Goal: Transaction & Acquisition: Obtain resource

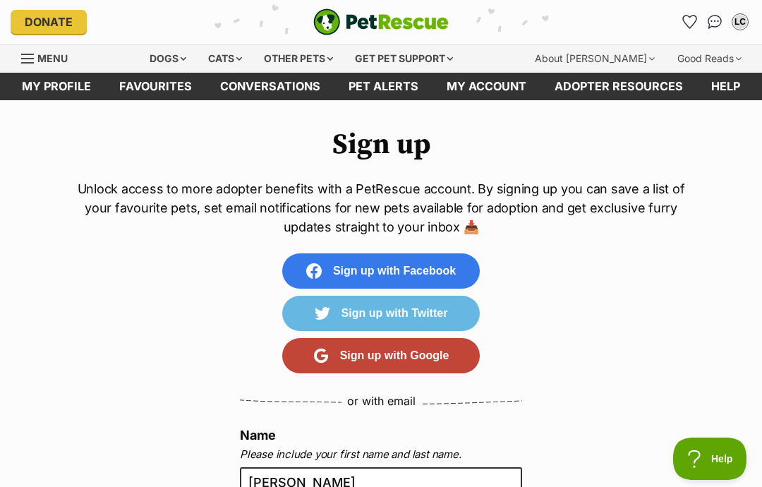
click at [231, 59] on div "Cats" at bounding box center [225, 58] width 54 height 28
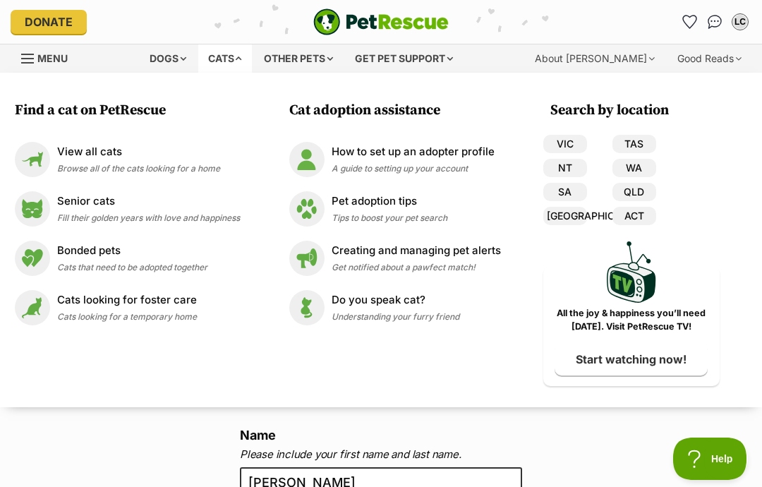
click at [57, 159] on div "View all cats Browse all of the cats looking for a home" at bounding box center [138, 159] width 163 height 30
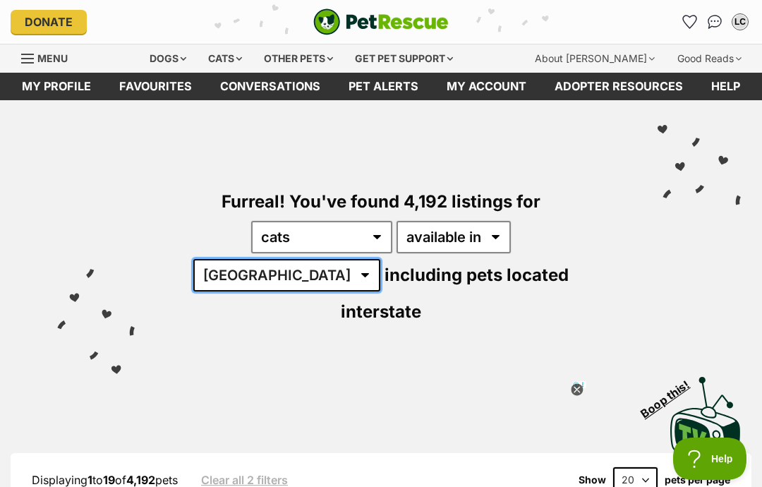
click at [380, 259] on select "Australia ACT NSW NT QLD SA TAS VIC WA" at bounding box center [286, 275] width 187 height 32
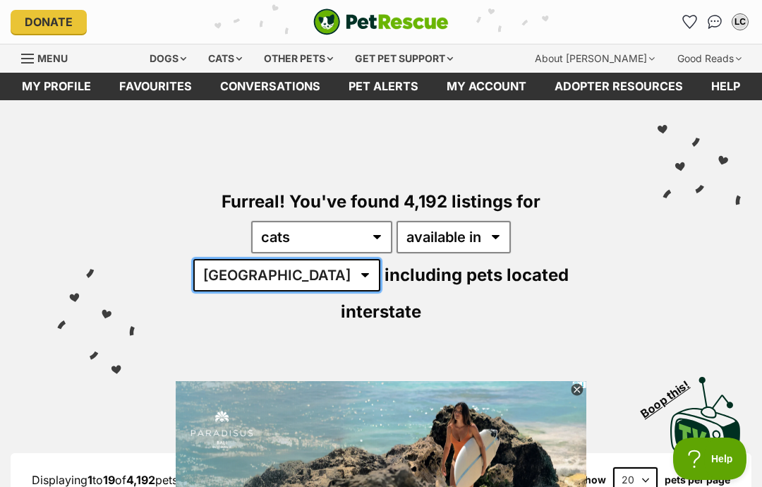
select select "QLD"
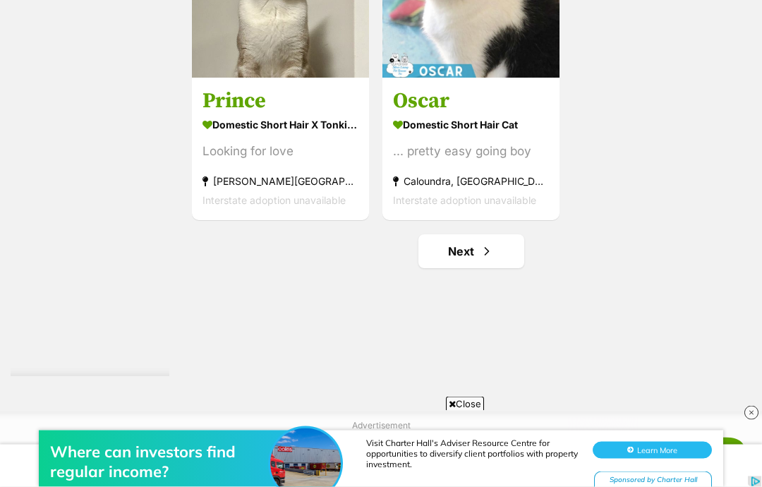
scroll to position [2751, 0]
click at [480, 260] on span "Next page" at bounding box center [487, 251] width 14 height 17
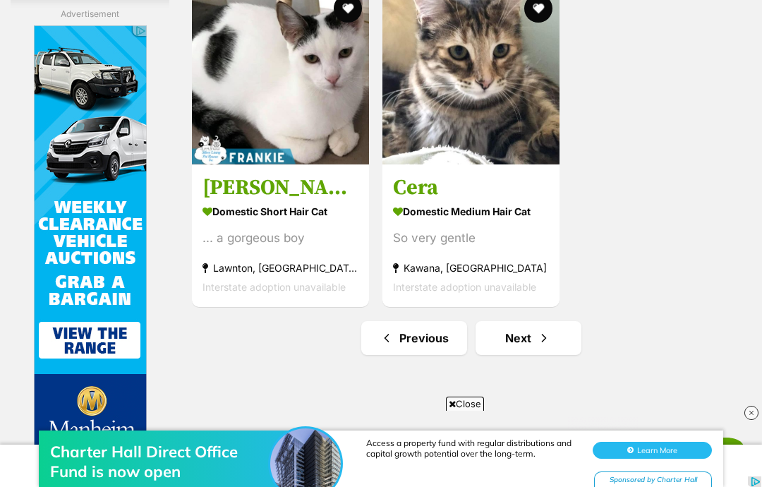
scroll to position [2669, 0]
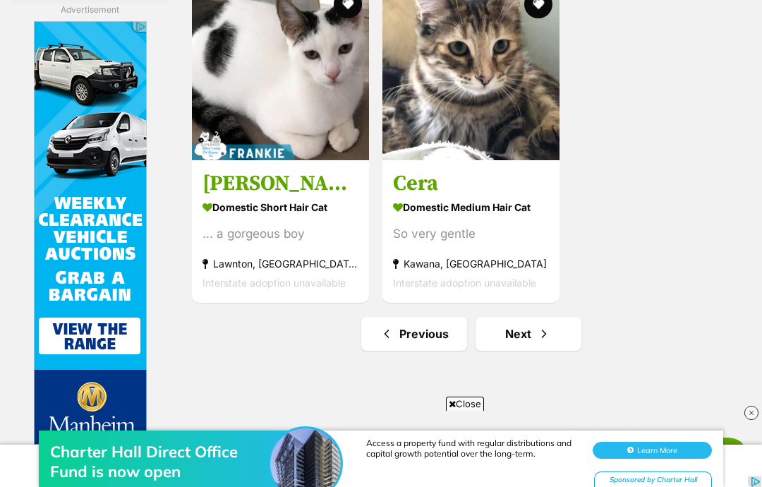
click at [531, 351] on link "Next" at bounding box center [529, 334] width 106 height 34
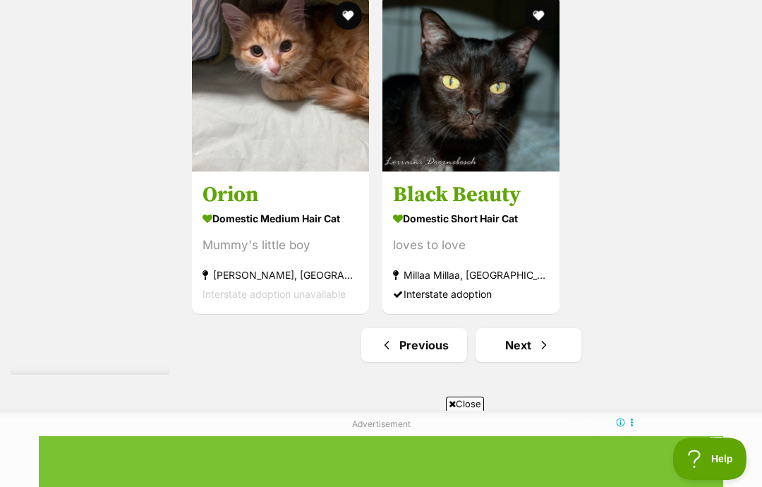
scroll to position [2810, 0]
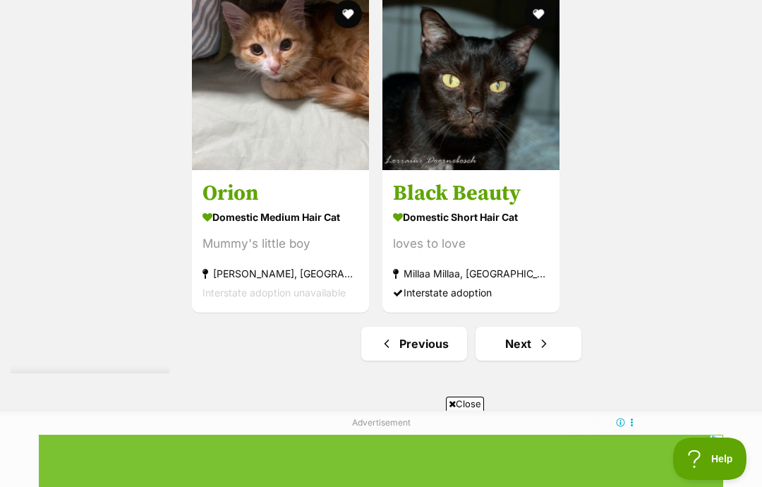
click at [537, 352] on span "Next page" at bounding box center [544, 343] width 14 height 17
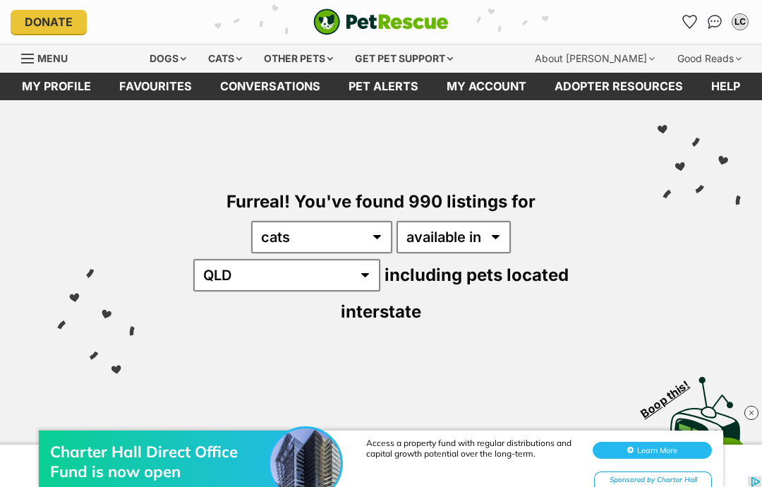
click at [164, 79] on link "Favourites" at bounding box center [155, 87] width 101 height 28
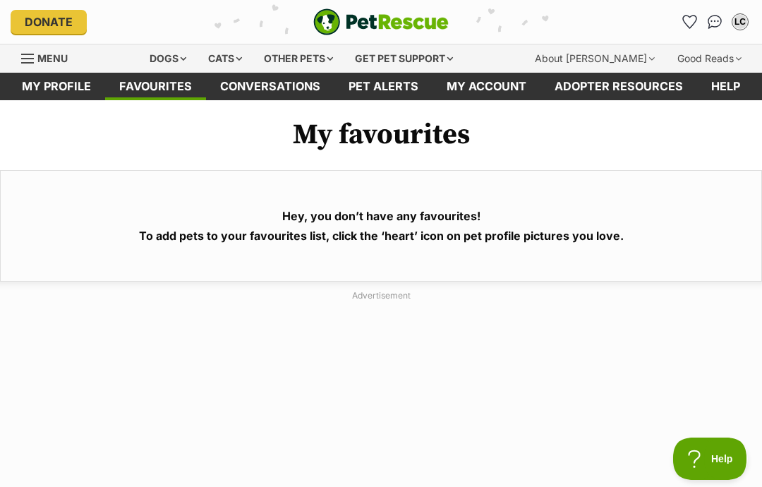
click at [232, 60] on div "Cats" at bounding box center [225, 58] width 54 height 28
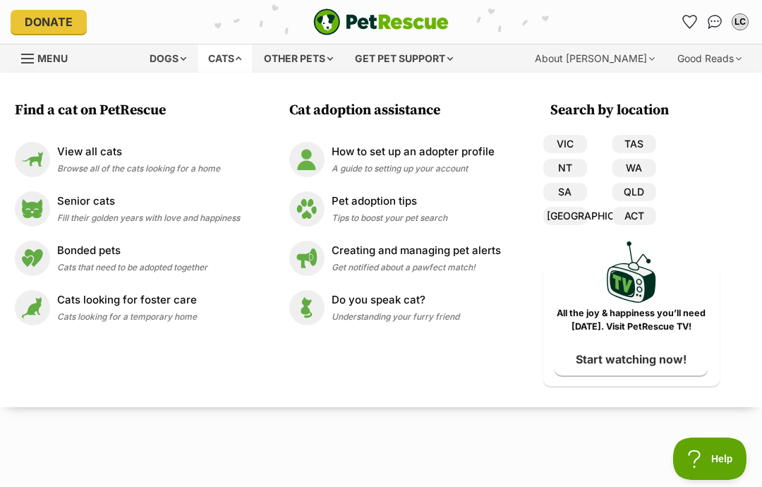
click at [641, 189] on link "QLD" at bounding box center [634, 192] width 44 height 18
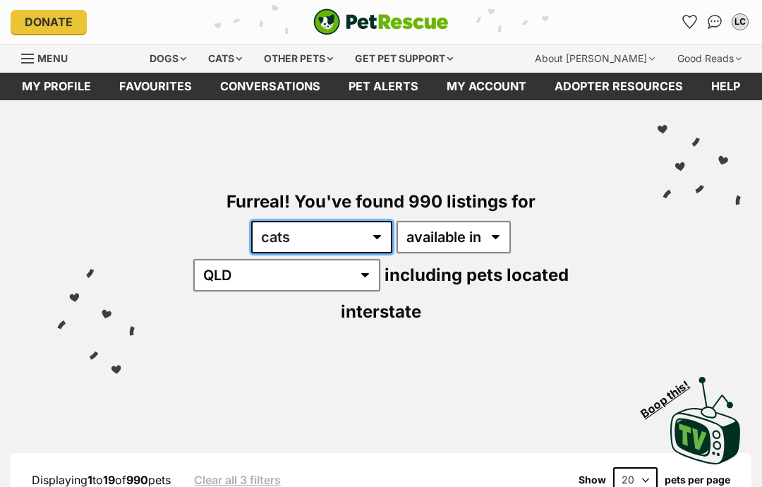
click at [291, 238] on select "any type of pet cats dogs other pets" at bounding box center [321, 237] width 141 height 32
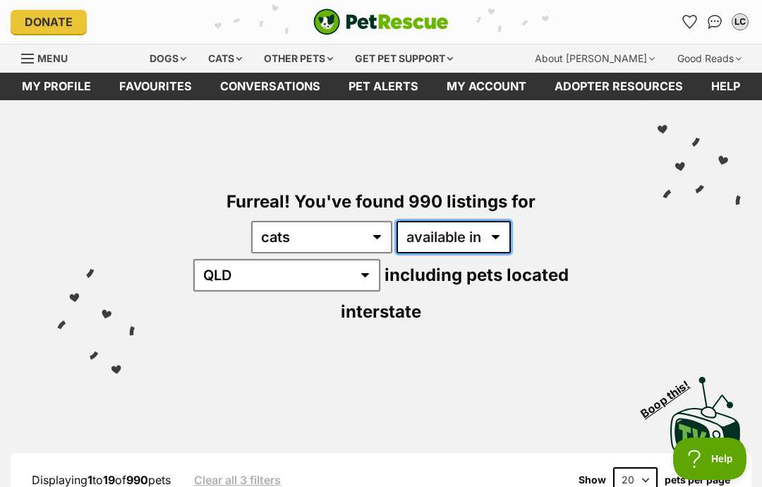
click at [416, 250] on select "available in located in" at bounding box center [454, 237] width 114 height 32
select select "disabled"
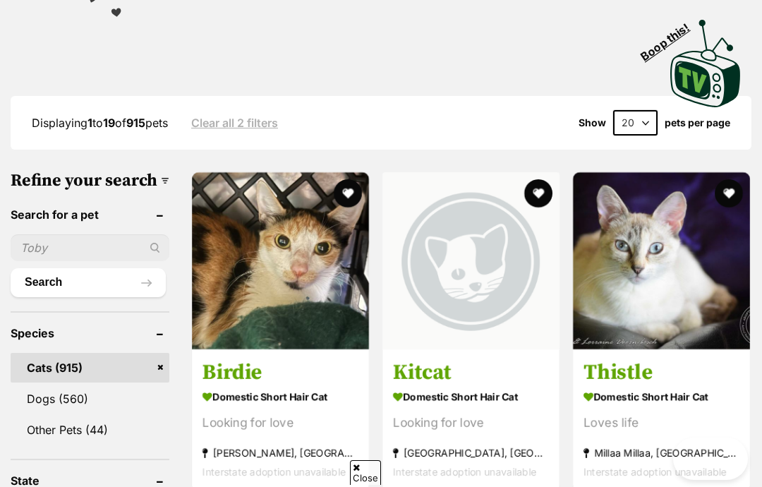
click at [38, 234] on input "text" at bounding box center [90, 247] width 159 height 27
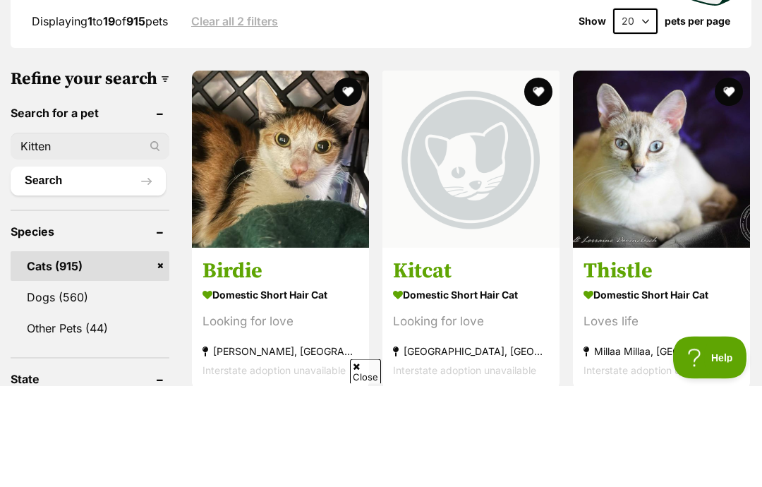
type input "Kitten"
click at [66, 268] on button "Search" at bounding box center [88, 282] width 155 height 28
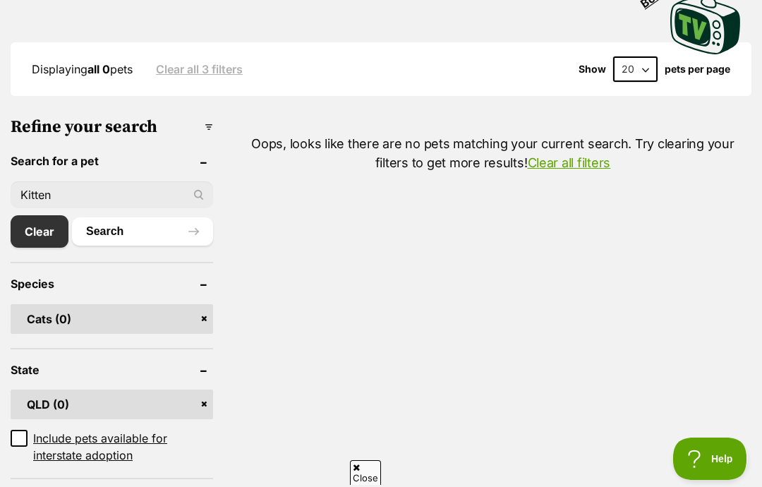
click at [78, 189] on input "Kitten" at bounding box center [112, 194] width 203 height 27
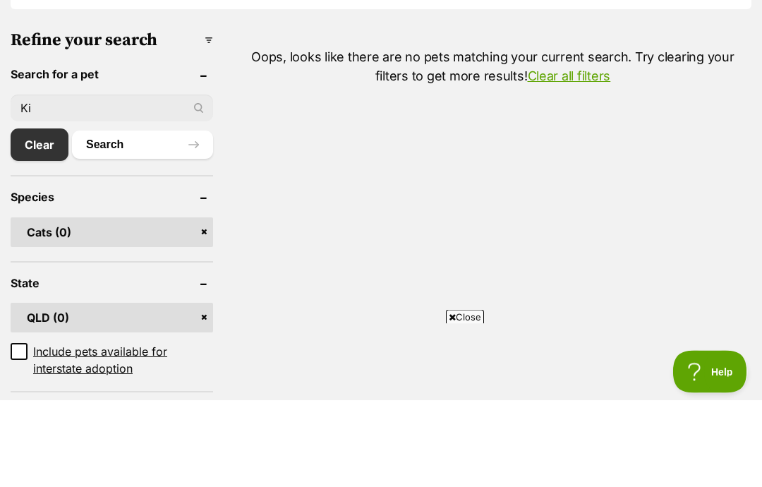
type input "K"
type input "Hubble"
click at [114, 218] on button "Search" at bounding box center [142, 232] width 141 height 28
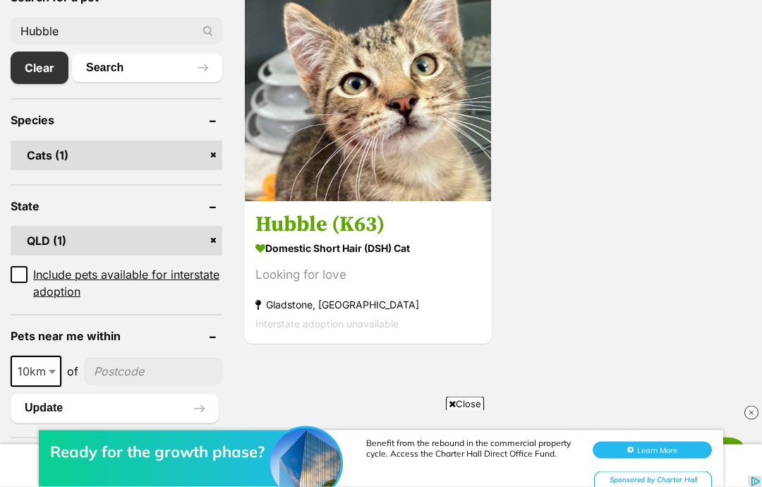
scroll to position [506, 0]
click at [320, 198] on link at bounding box center [368, 197] width 246 height 14
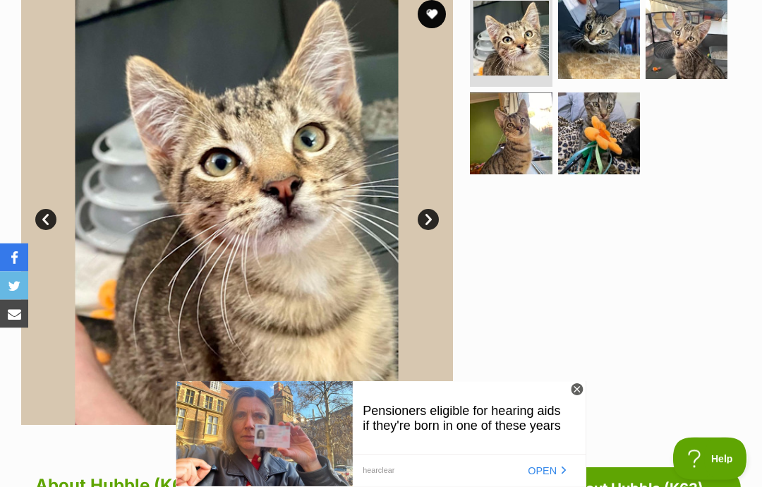
scroll to position [301, 0]
click at [577, 387] on icon at bounding box center [577, 390] width 12 height 12
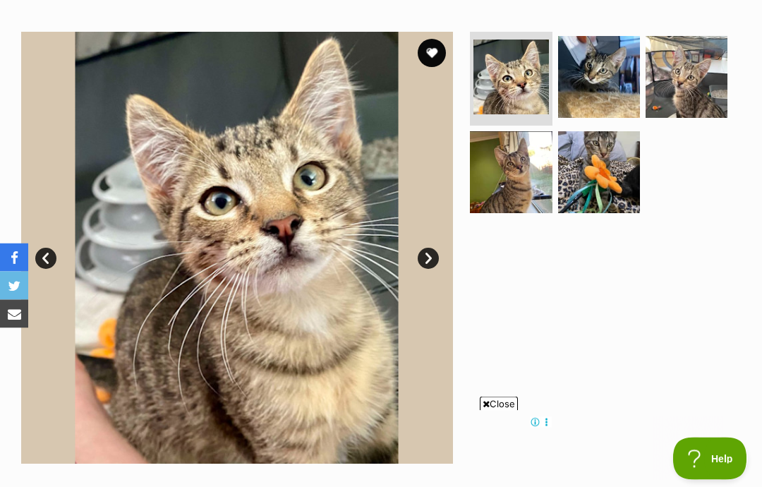
scroll to position [266, 0]
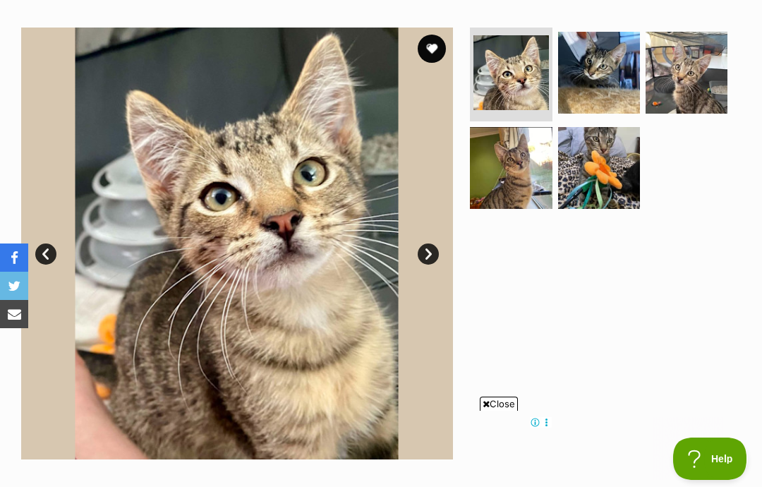
click at [505, 411] on span "Close" at bounding box center [499, 404] width 38 height 14
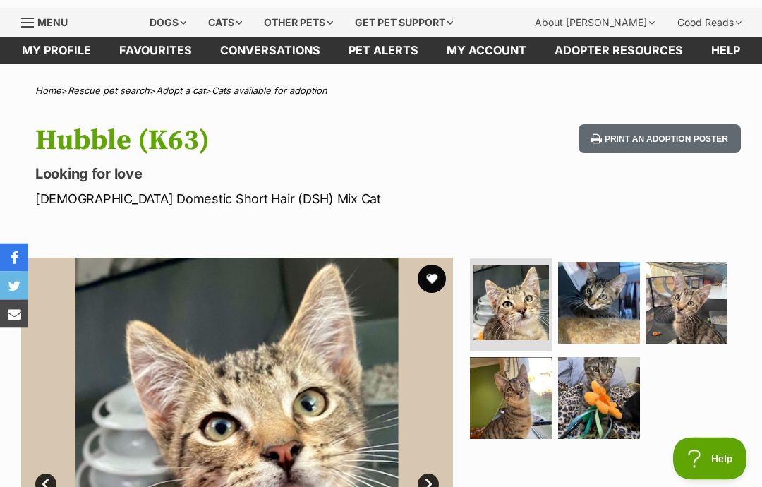
scroll to position [0, 0]
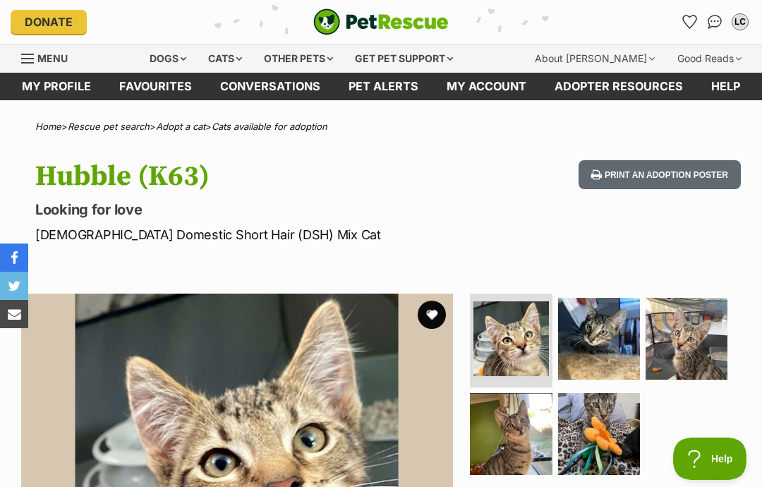
click at [738, 26] on div "LC" at bounding box center [740, 22] width 14 height 14
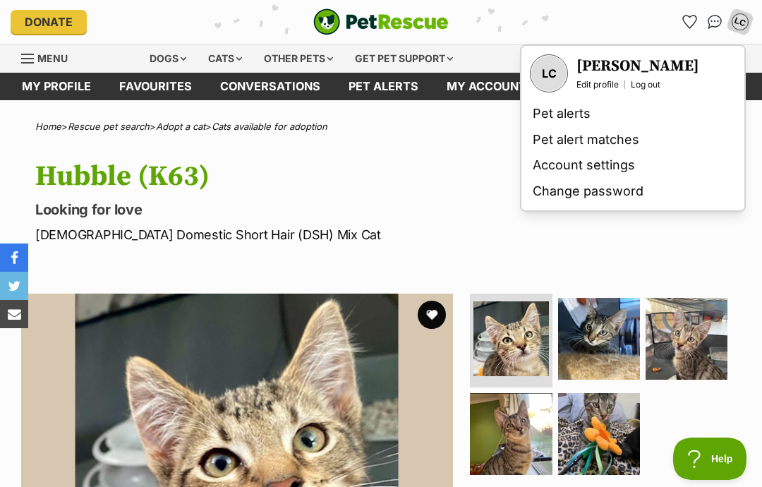
click at [595, 86] on link "Edit profile" at bounding box center [597, 84] width 42 height 11
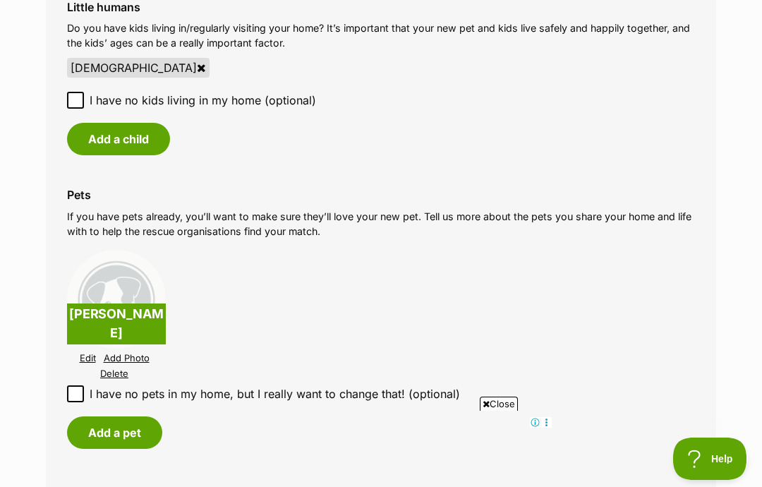
click at [121, 368] on link "Delete" at bounding box center [114, 373] width 28 height 11
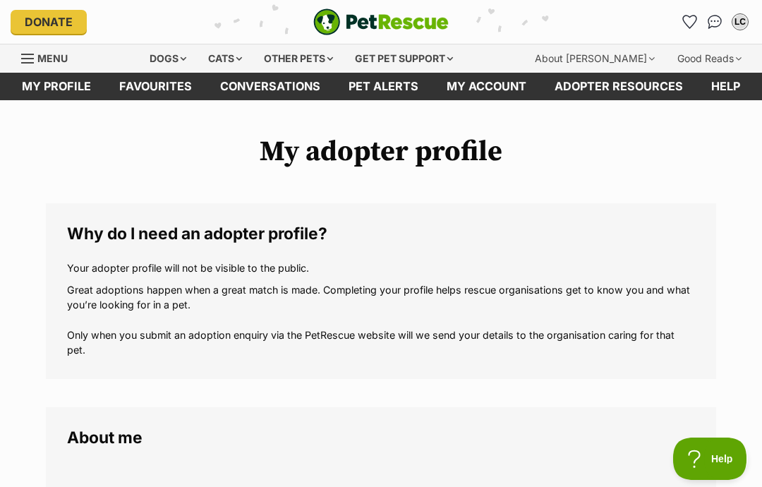
click at [250, 56] on div "Cats" at bounding box center [225, 58] width 54 height 28
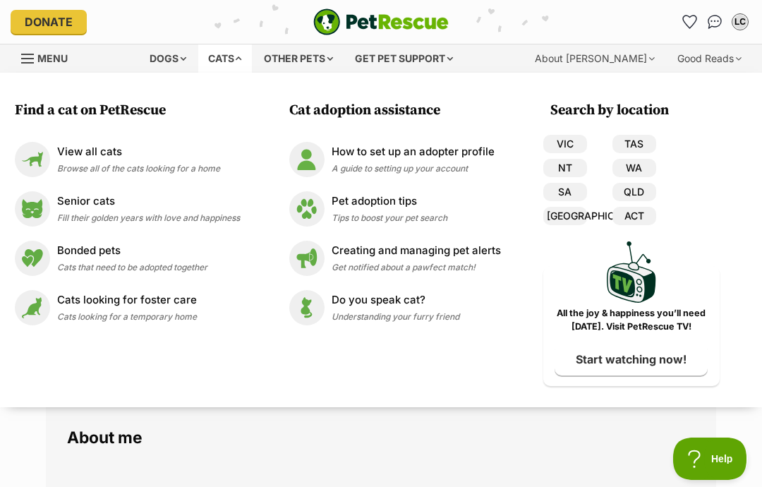
click at [650, 195] on link "QLD" at bounding box center [634, 192] width 44 height 18
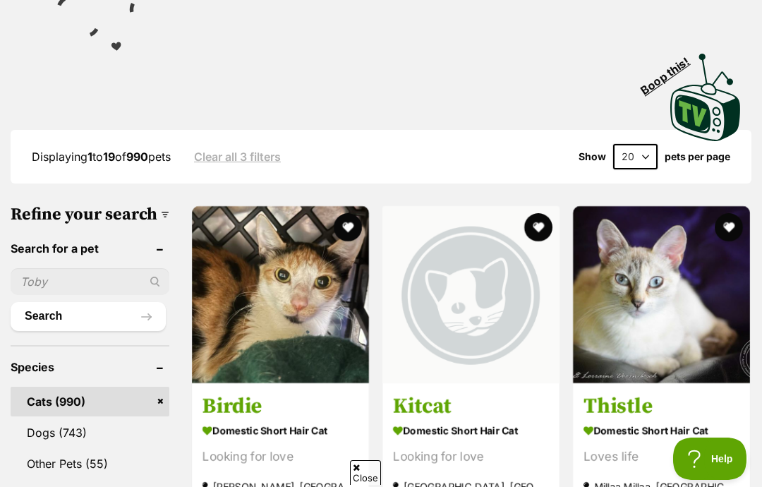
click at [66, 268] on input "text" at bounding box center [90, 281] width 159 height 27
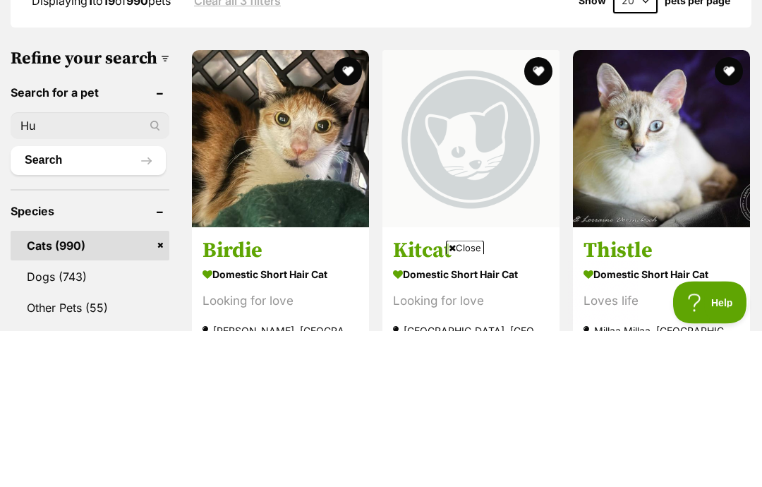
type input "H"
type input "Hubble"
click at [66, 303] on button "Search" at bounding box center [88, 317] width 155 height 28
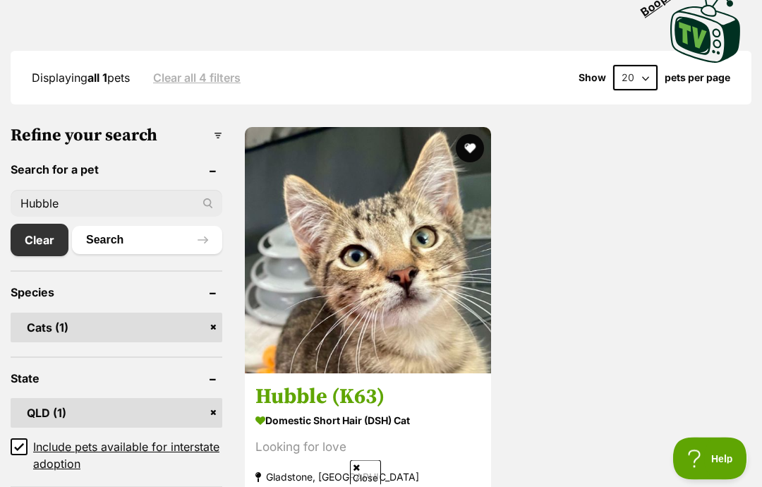
scroll to position [368, 0]
click at [478, 140] on button "favourite" at bounding box center [470, 148] width 28 height 28
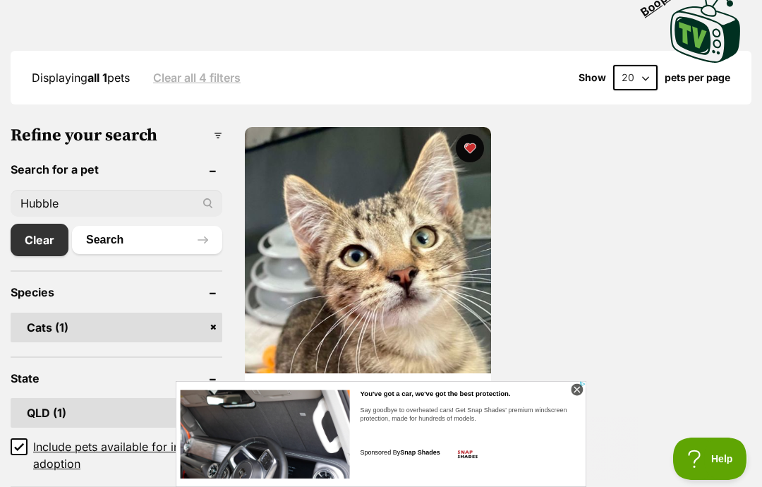
scroll to position [0, 0]
click at [580, 396] on icon at bounding box center [577, 390] width 12 height 12
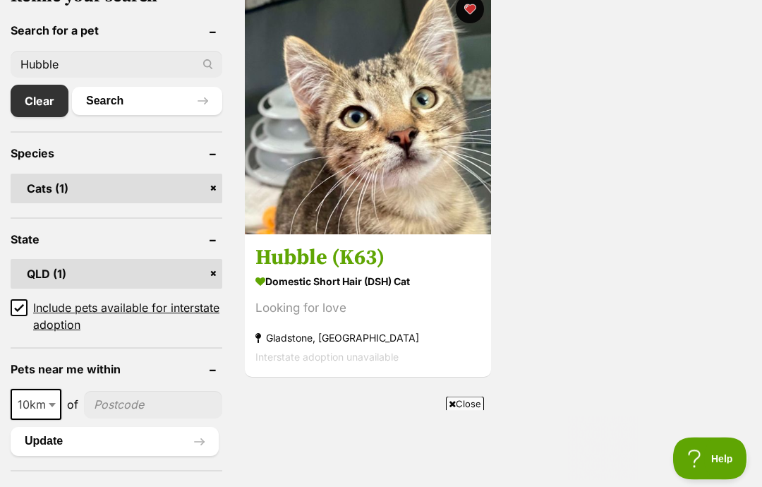
scroll to position [507, 0]
click at [296, 335] on strong "Gladstone, [GEOGRAPHIC_DATA]" at bounding box center [367, 337] width 225 height 19
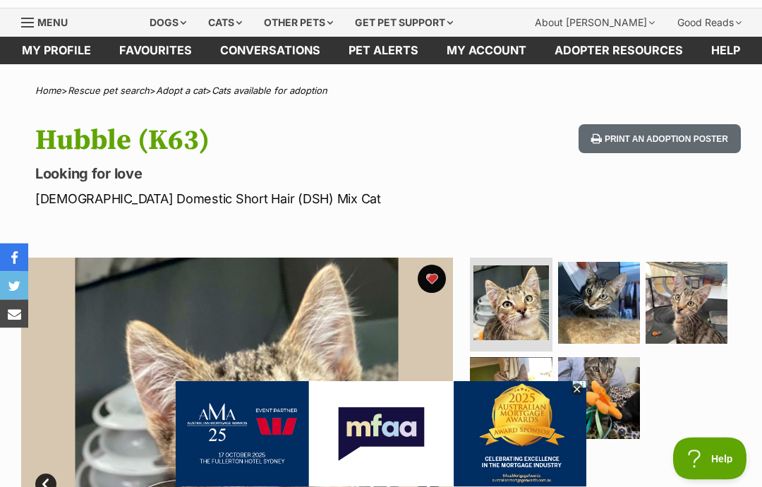
scroll to position [42, 0]
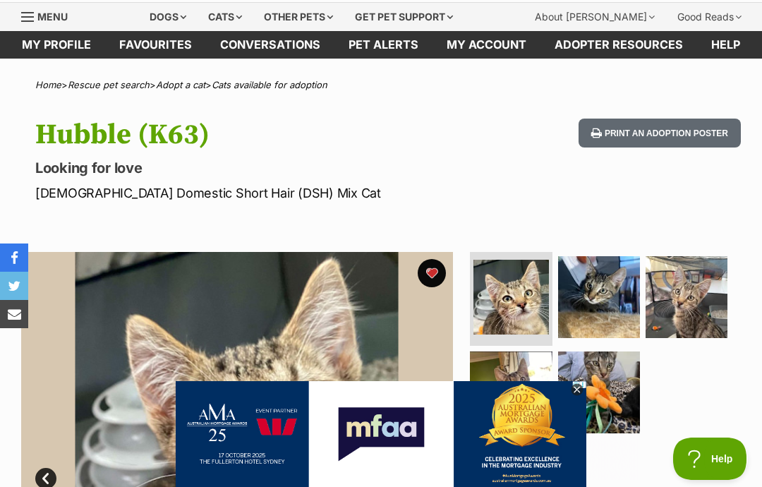
click at [578, 392] on icon at bounding box center [576, 389] width 5 height 5
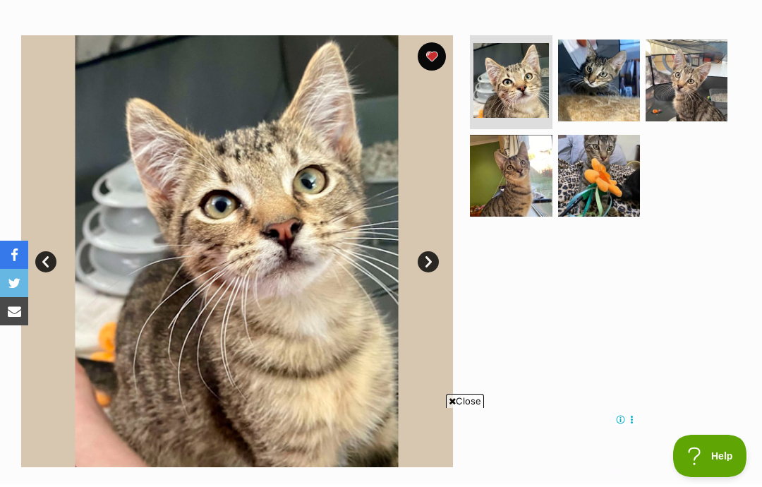
scroll to position [258, 0]
